Goal: Find specific page/section

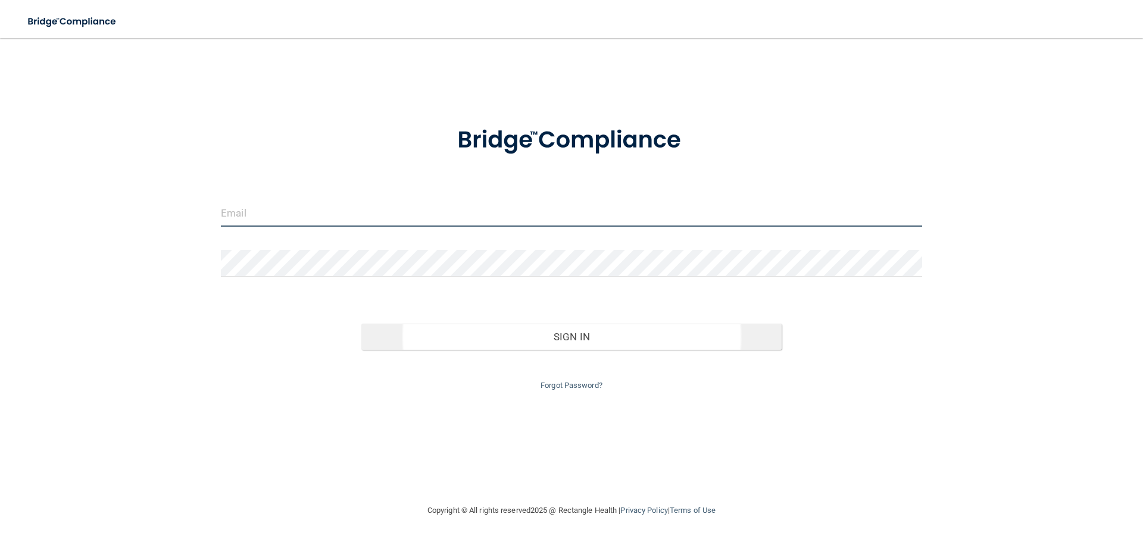
type input "[EMAIL_ADDRESS][DOMAIN_NAME]"
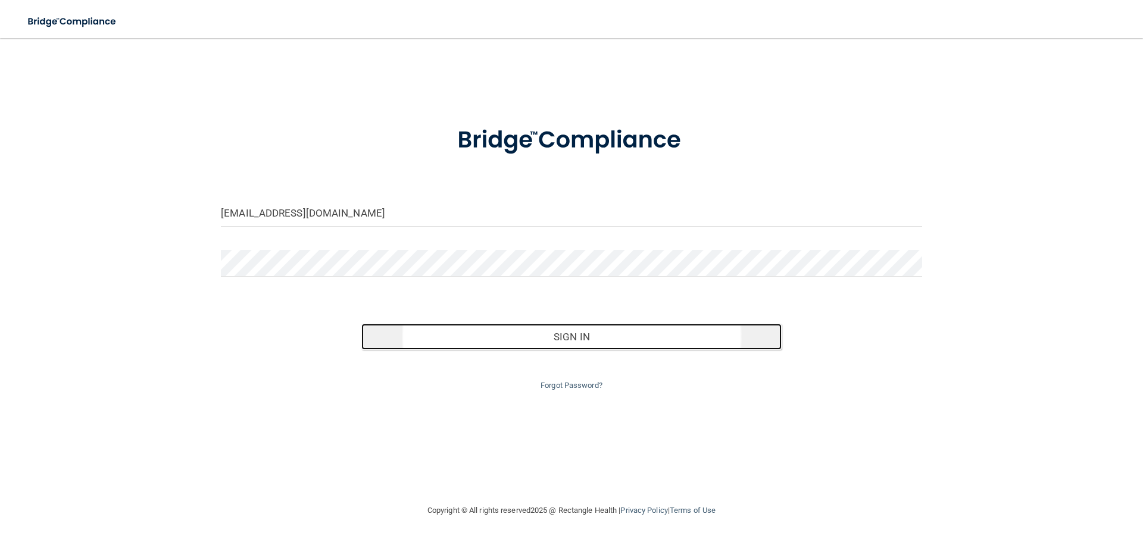
click at [628, 327] on button "Sign In" at bounding box center [571, 337] width 421 height 26
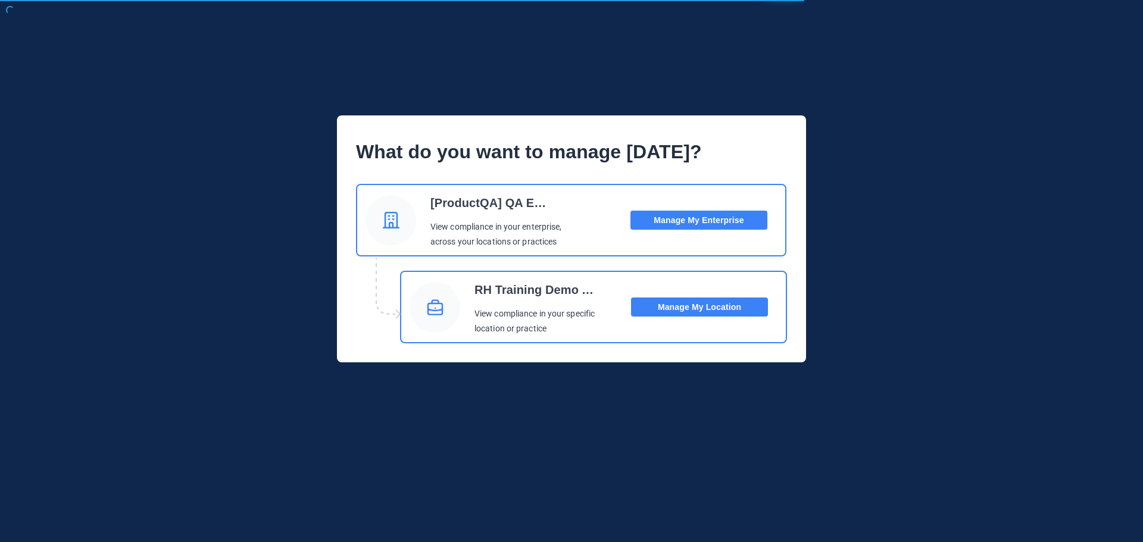
click at [689, 307] on button "Manage My Location" at bounding box center [699, 307] width 137 height 19
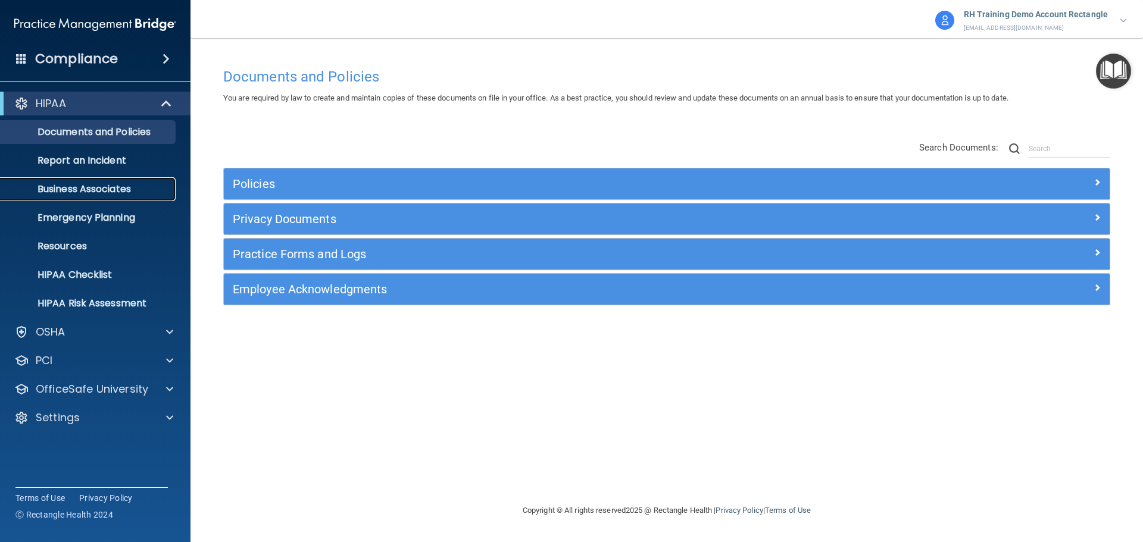
click at [108, 183] on p "Business Associates" at bounding box center [89, 189] width 163 height 12
